Goal: Check status: Check status

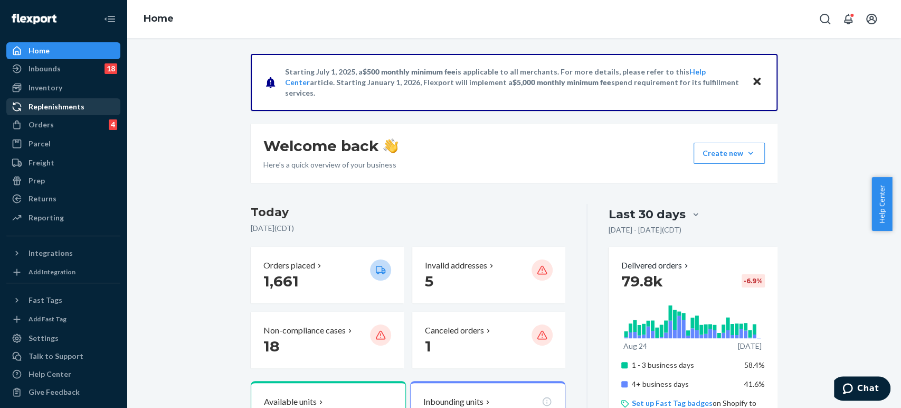
click at [55, 113] on div "Replenishments" at bounding box center [63, 106] width 112 height 15
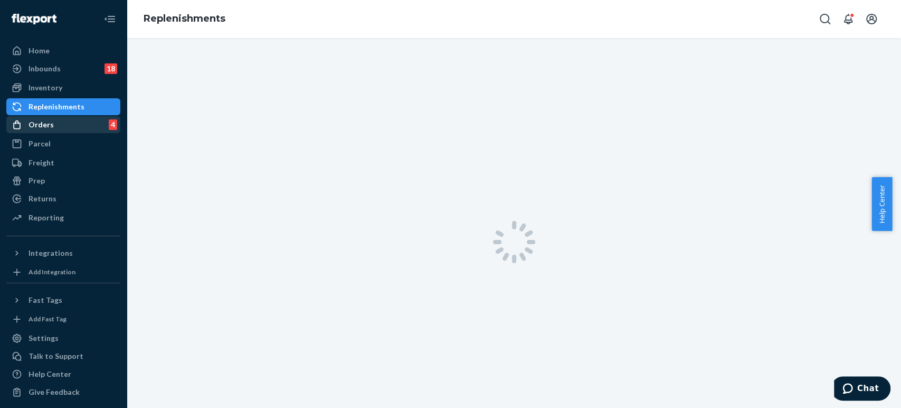
click at [56, 124] on div "Orders 4" at bounding box center [63, 124] width 112 height 15
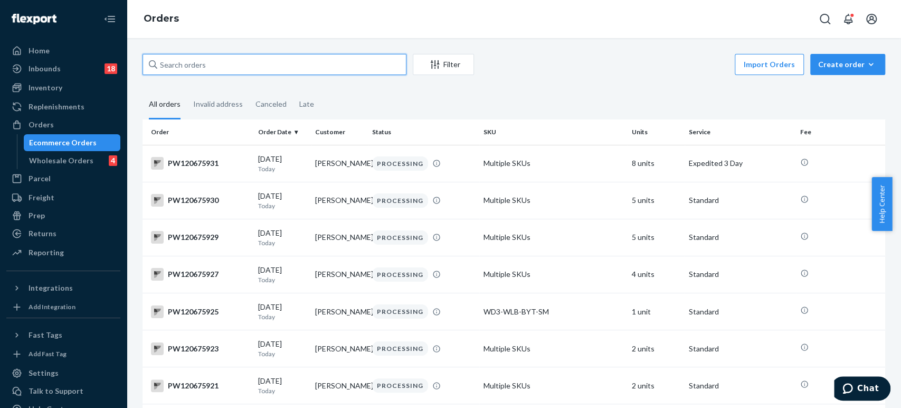
click at [229, 69] on input "text" at bounding box center [275, 64] width 264 height 21
paste input "PW120604994"
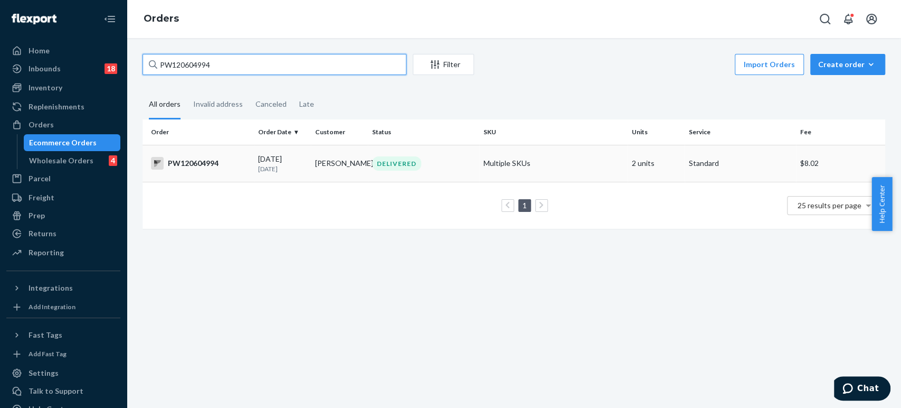
type input "PW120604994"
click at [297, 169] on p "[DATE]" at bounding box center [282, 168] width 49 height 9
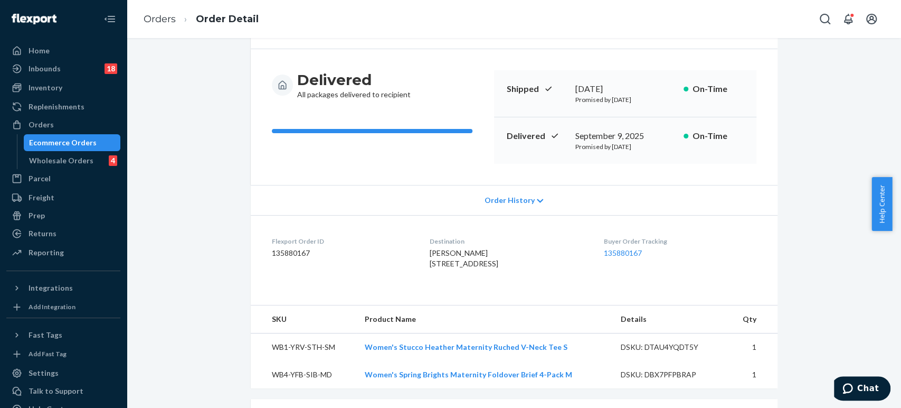
scroll to position [346, 0]
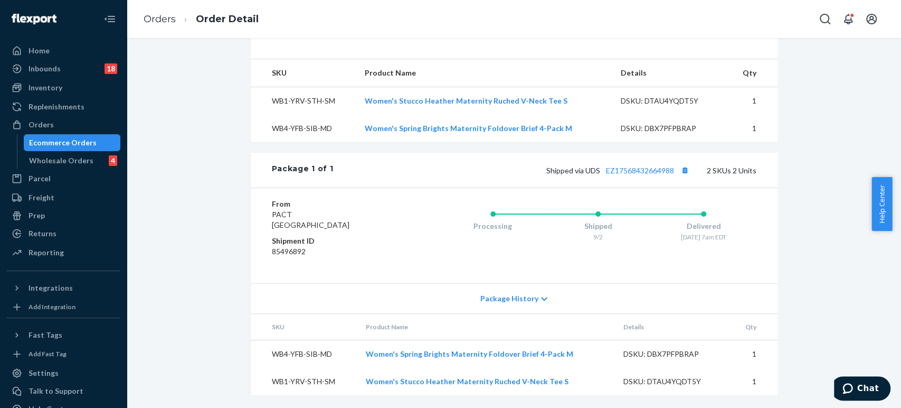
click at [616, 175] on div "Shipped via UDS EZ17568432664988 2 SKUs 2 Units" at bounding box center [544, 170] width 423 height 14
click at [623, 167] on link "EZ17568432664988" at bounding box center [640, 170] width 68 height 9
click at [149, 17] on link "Orders" at bounding box center [160, 19] width 32 height 12
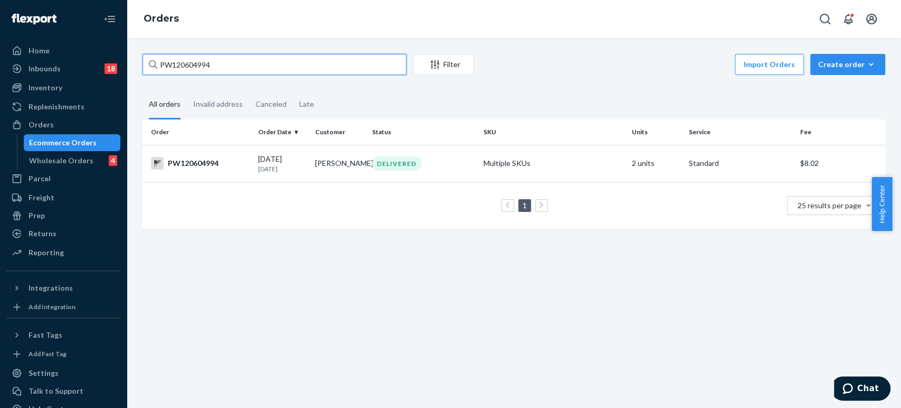
click at [229, 58] on input "PW120604994" at bounding box center [275, 64] width 264 height 21
paste input "40279"
type input "PW120640279"
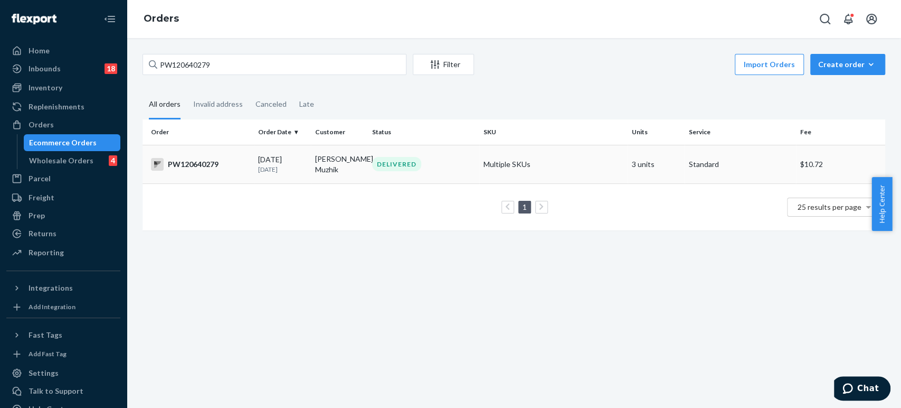
click at [348, 165] on td "[PERSON_NAME] Muzhik" at bounding box center [339, 164] width 57 height 39
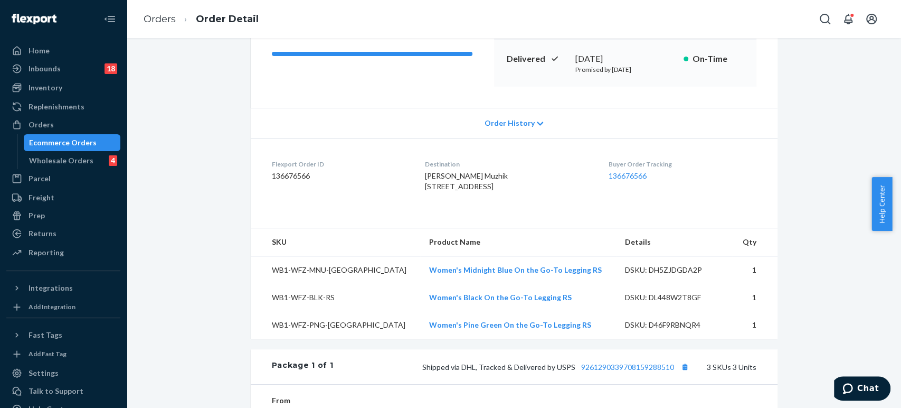
scroll to position [352, 0]
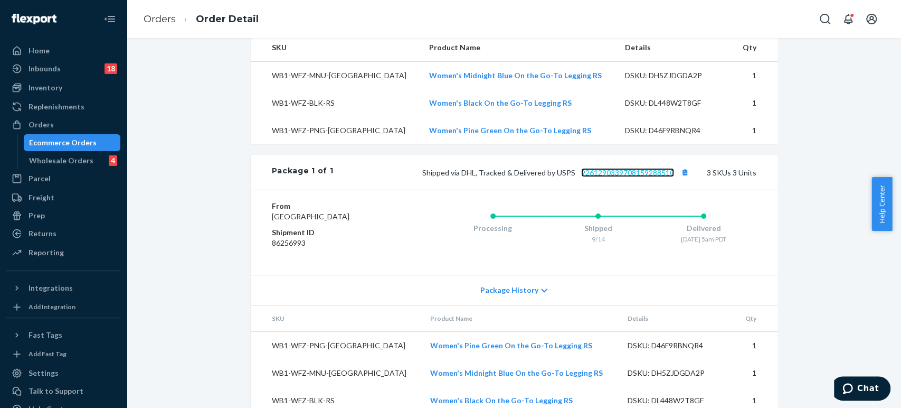
click at [608, 177] on link "9261290339708159288510" at bounding box center [627, 172] width 93 height 9
drag, startPoint x: 159, startPoint y: 20, endPoint x: 171, endPoint y: 38, distance: 21.5
click at [159, 20] on link "Orders" at bounding box center [160, 19] width 32 height 12
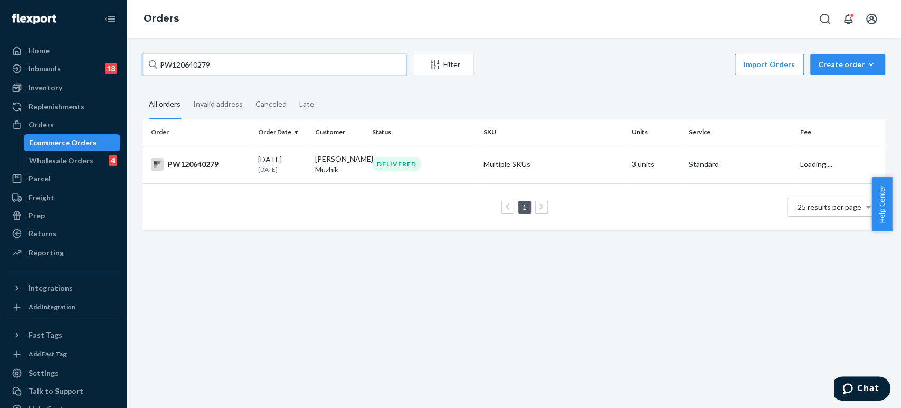
click at [228, 66] on input "PW120640279" at bounding box center [275, 64] width 264 height 21
paste input "72405"
type input "PW120672405"
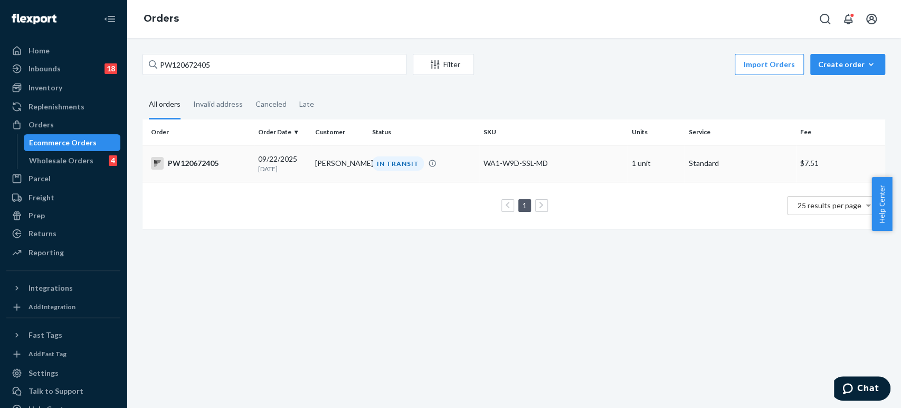
click at [337, 172] on td "[PERSON_NAME]" at bounding box center [339, 163] width 57 height 37
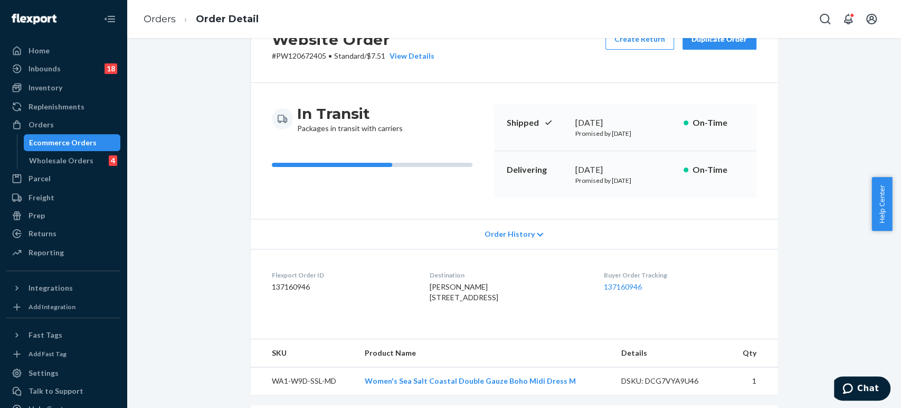
scroll to position [291, 0]
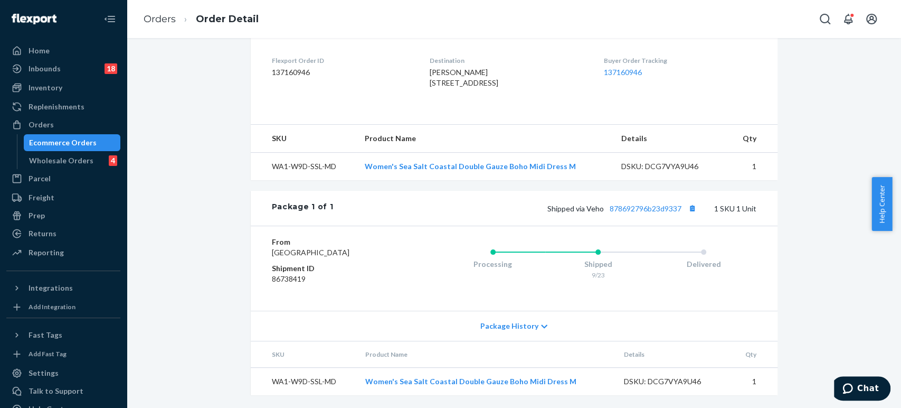
click at [625, 191] on div "Package 1 of 1 Shipped via Veho 878692796b23d9337 1 SKU 1 Unit" at bounding box center [514, 208] width 527 height 35
click at [626, 204] on link "878692796b23d9337" at bounding box center [646, 208] width 72 height 9
